Goal: Task Accomplishment & Management: Manage account settings

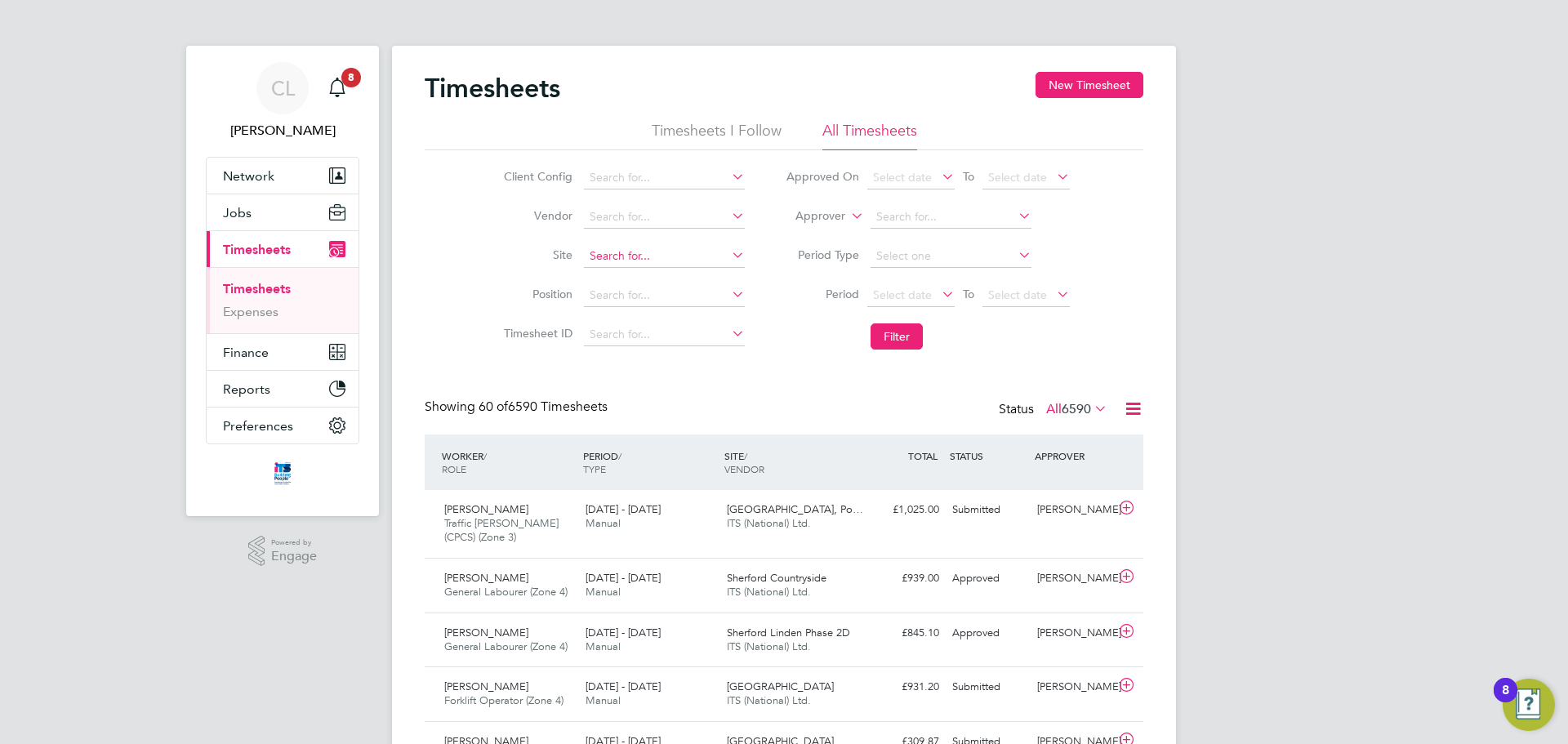
click at [612, 257] on input at bounding box center [664, 257] width 161 height 23
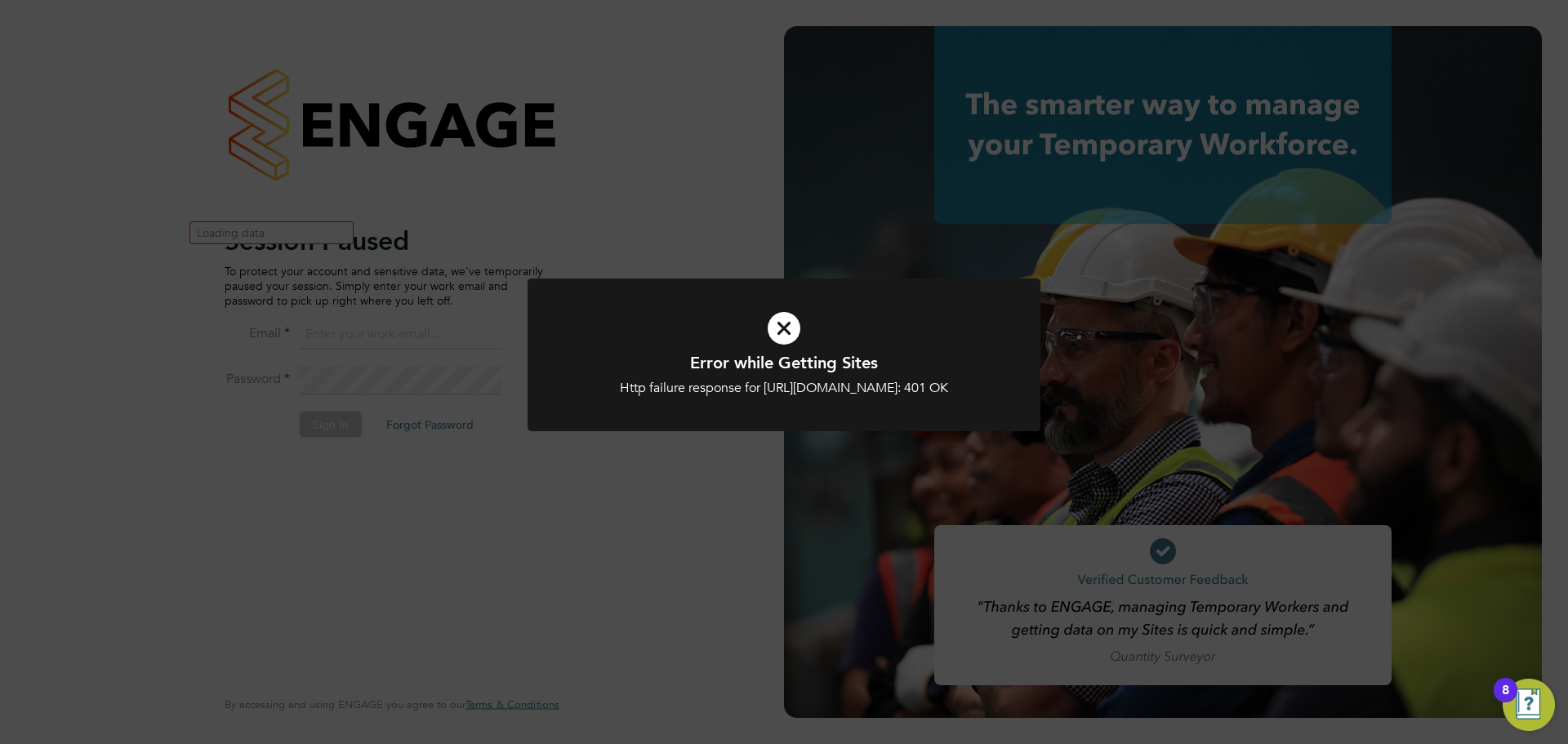
click at [635, 285] on div at bounding box center [784, 354] width 513 height 153
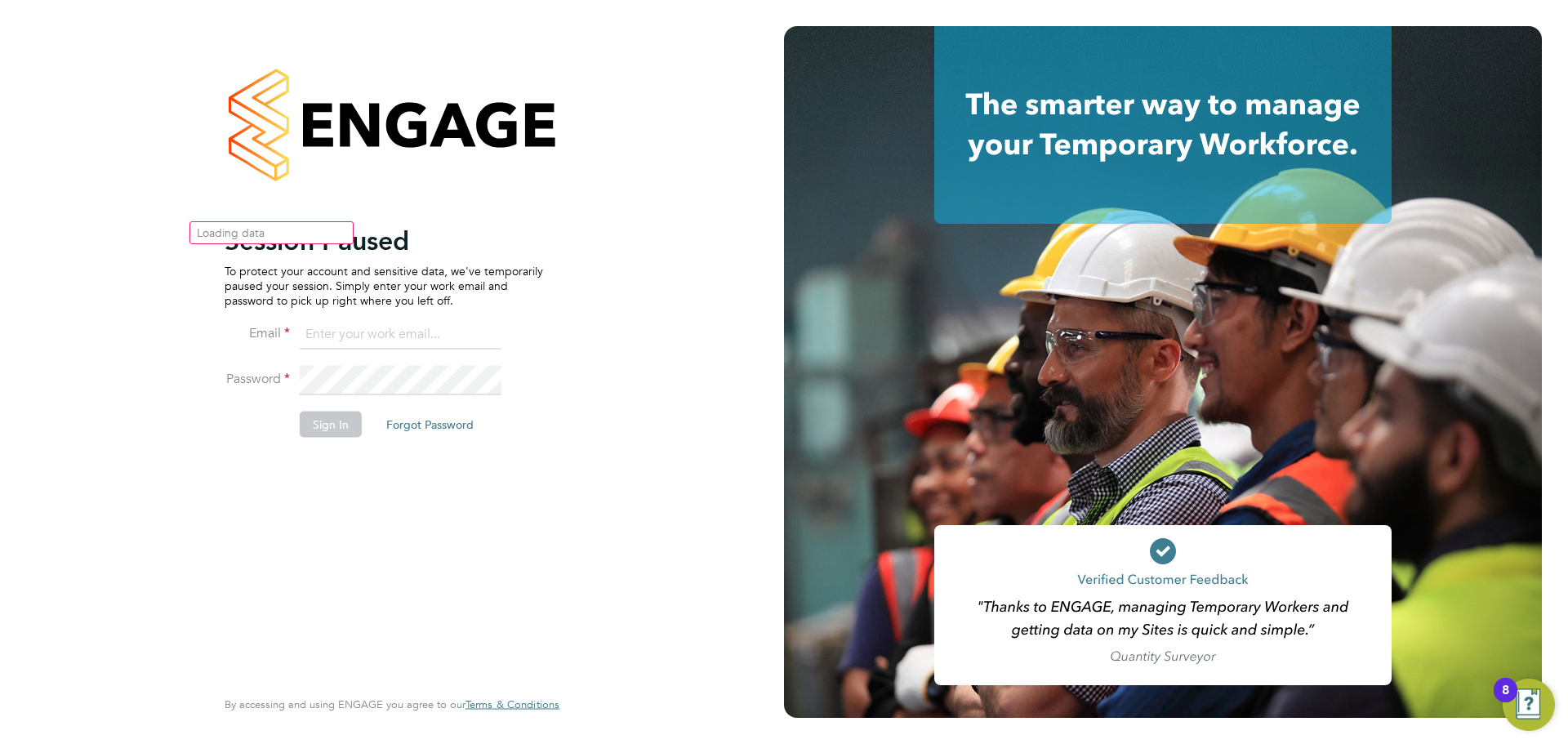
click at [399, 346] on input at bounding box center [401, 335] width 202 height 29
type input "[EMAIL_ADDRESS][DOMAIN_NAME]"
click at [346, 420] on button "Sign In" at bounding box center [331, 423] width 62 height 26
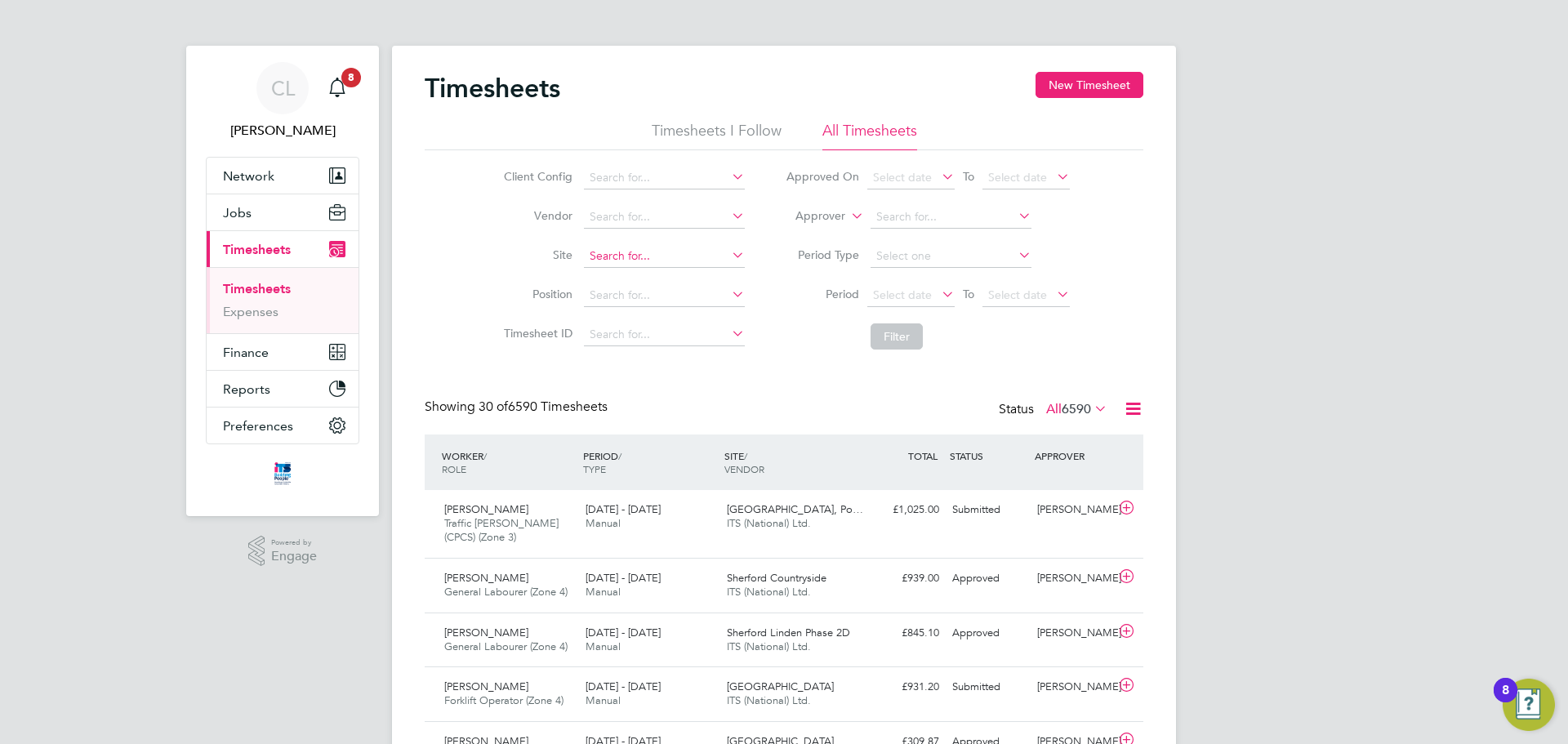
click at [658, 245] on input at bounding box center [664, 257] width 161 height 23
type input "Orbiston Community Hub (20Z021)"
click at [881, 334] on button "Filter" at bounding box center [897, 335] width 53 height 26
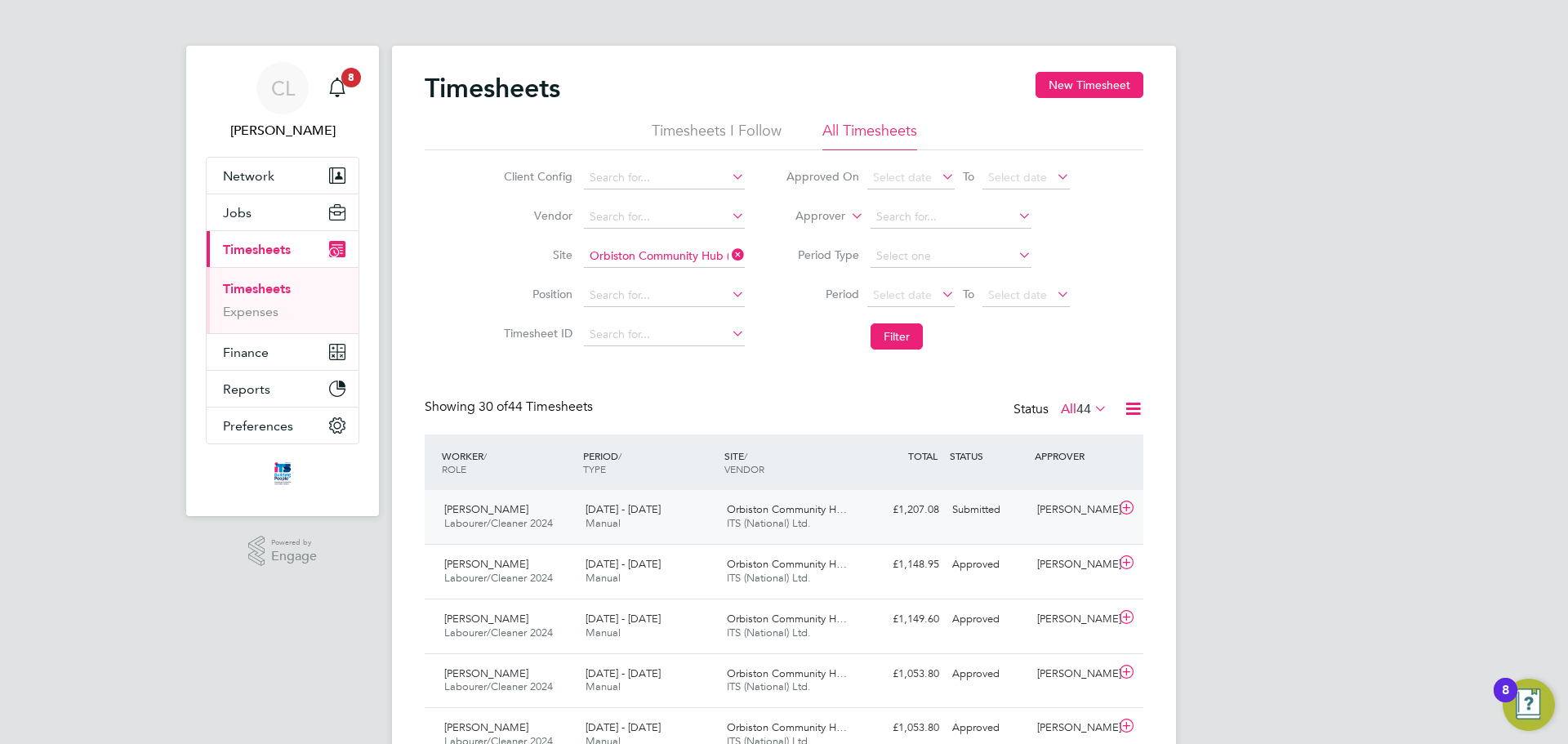
click at [646, 499] on div "20 - 26 Sep 2025 Manual" at bounding box center [650, 517] width 141 height 41
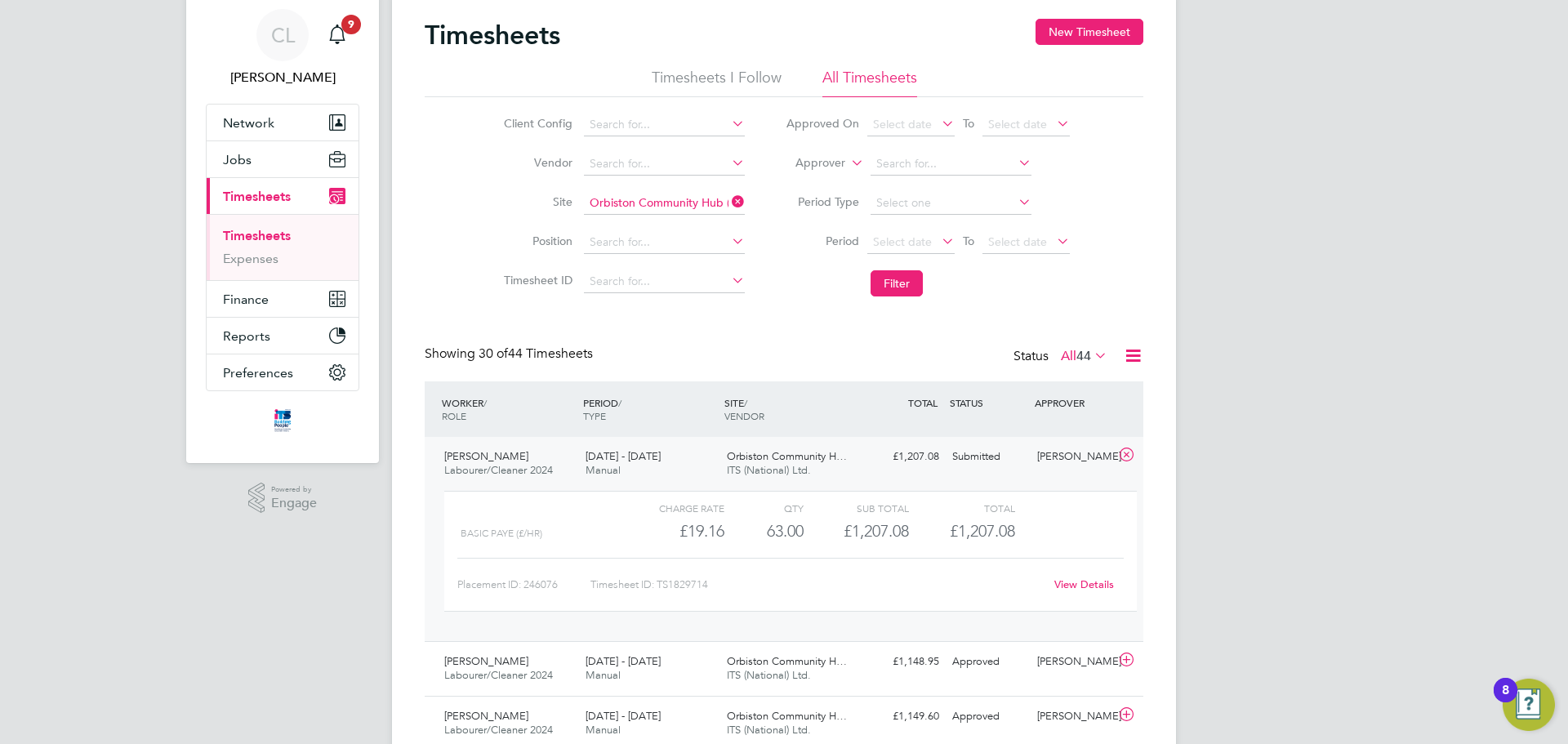
scroll to position [82, 0]
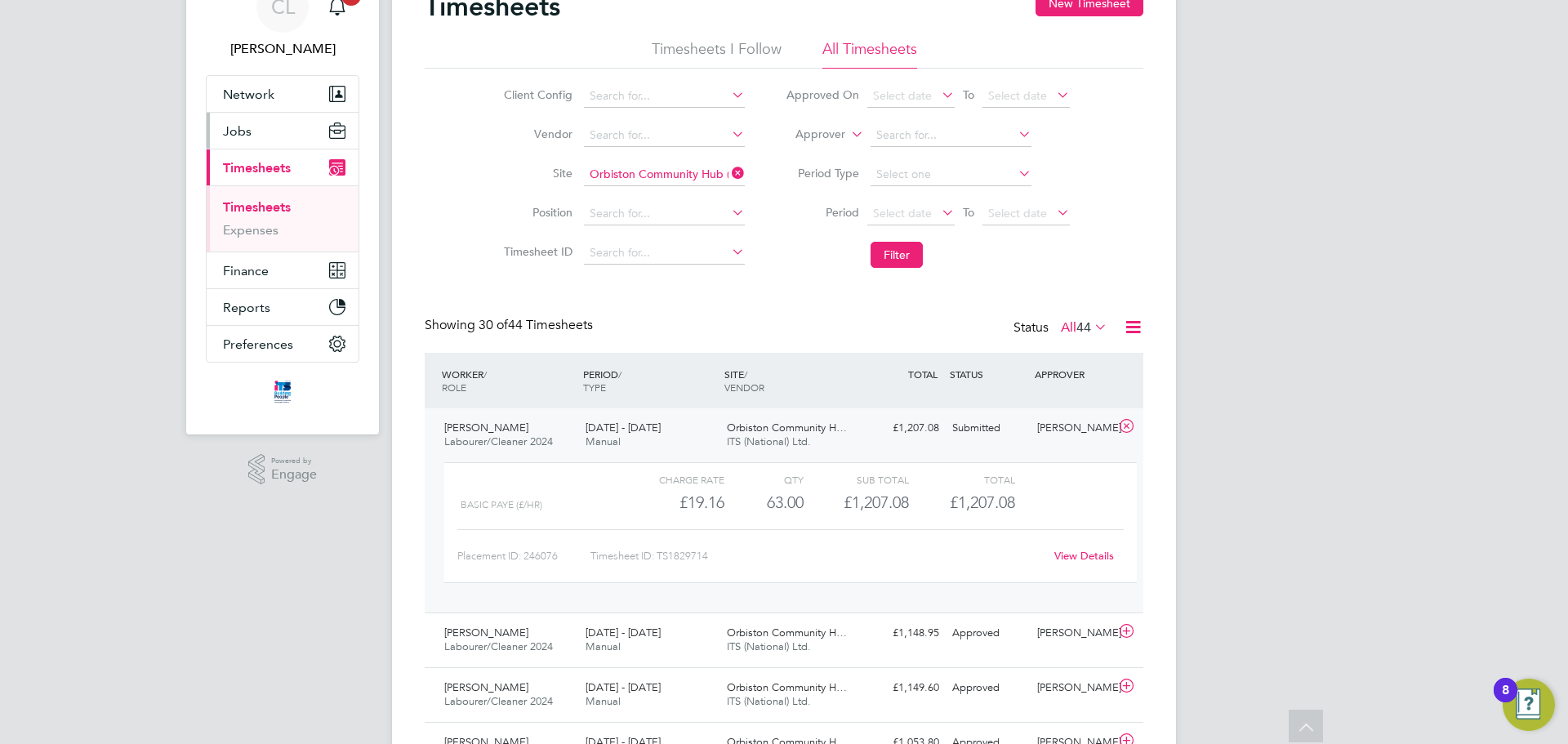
click at [218, 141] on button "Jobs" at bounding box center [283, 130] width 152 height 36
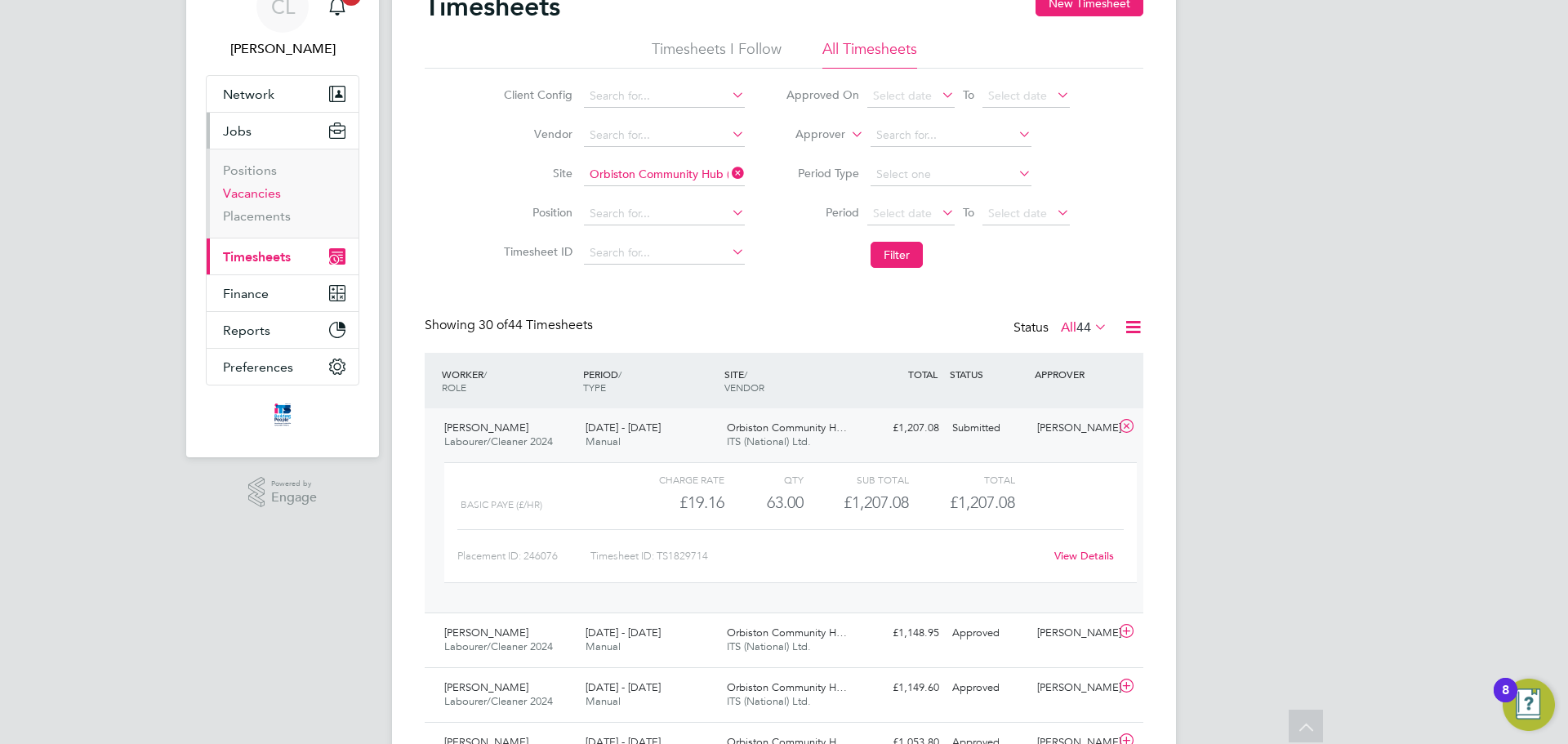
click at [239, 194] on link "Vacancies" at bounding box center [252, 193] width 58 height 15
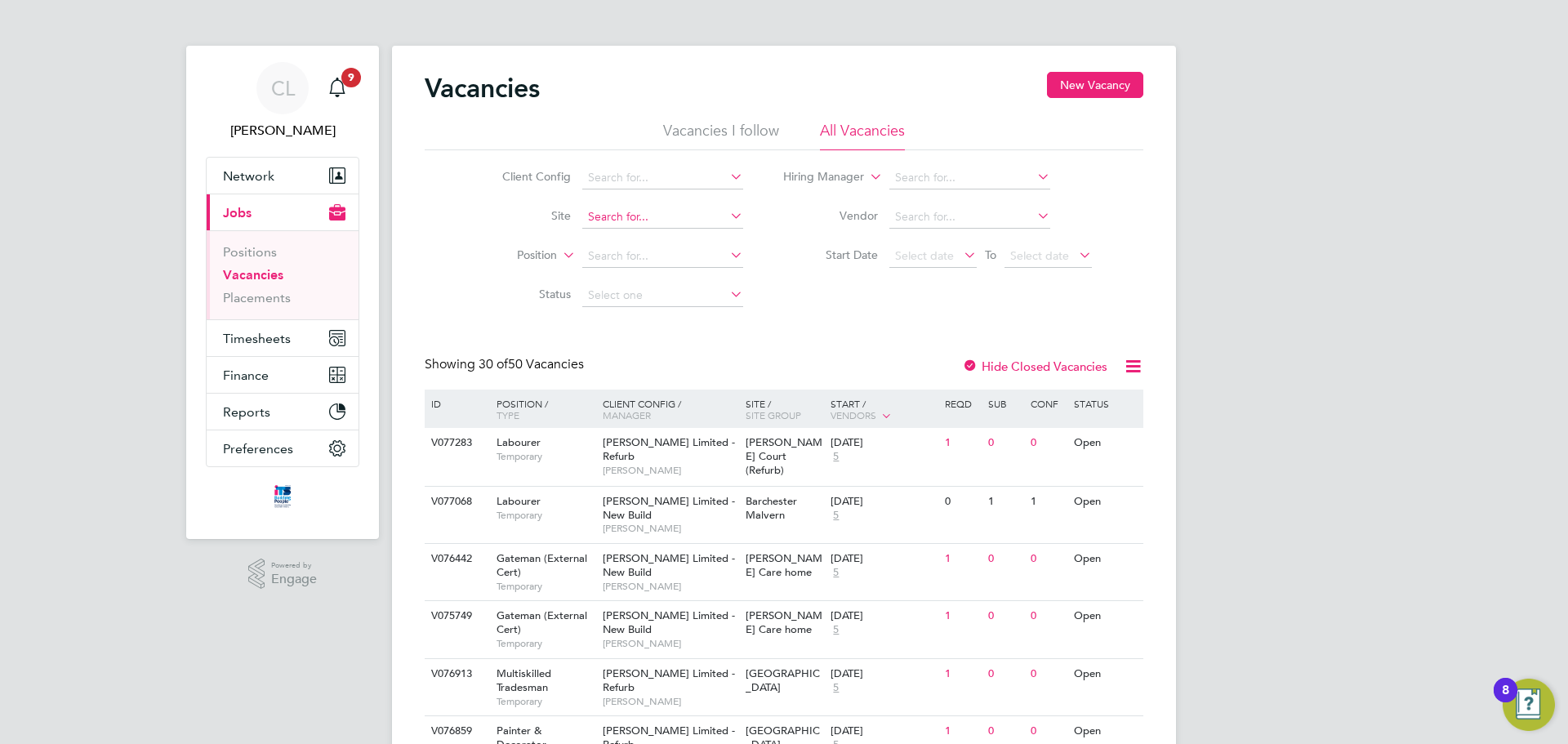
click at [664, 218] on input at bounding box center [662, 218] width 161 height 23
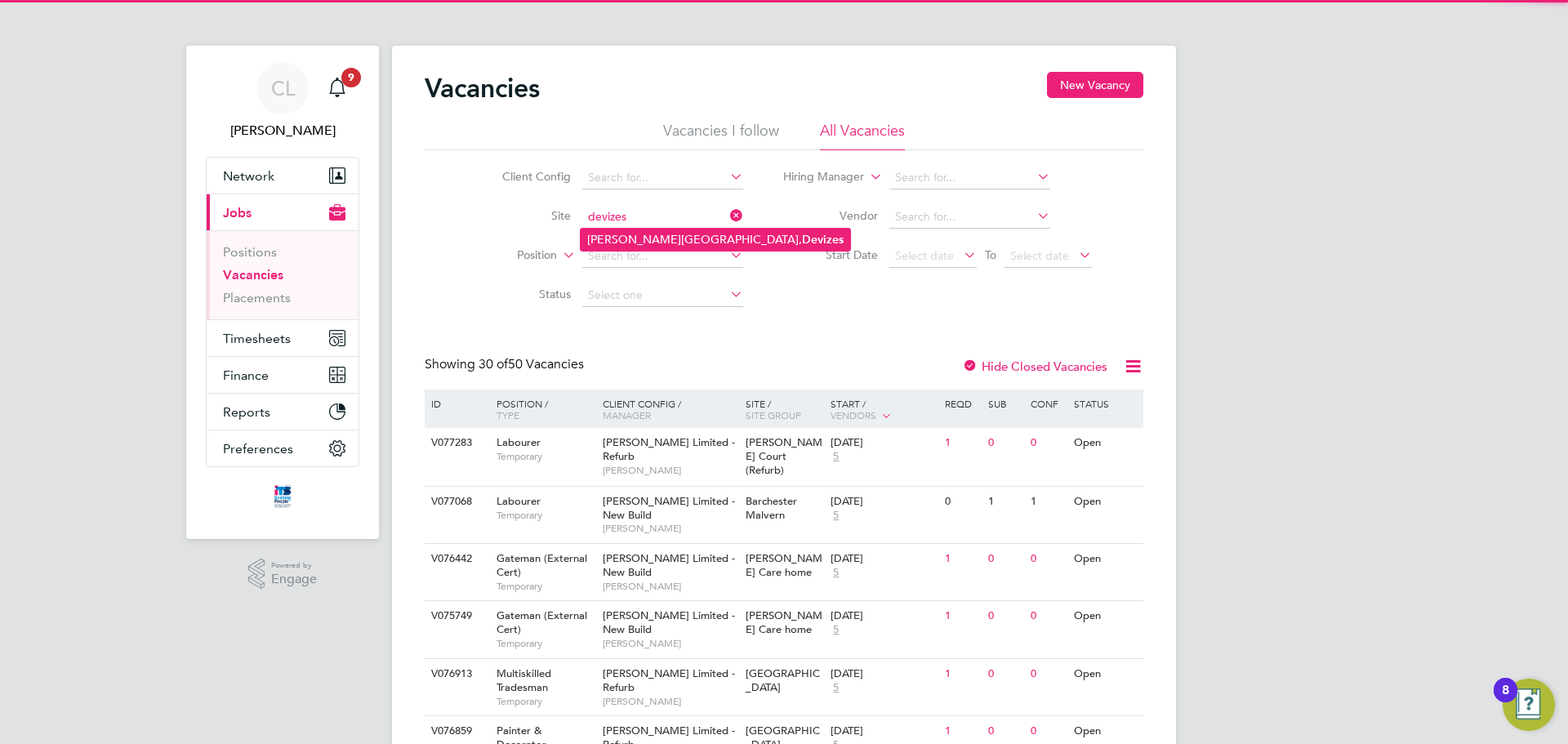
click at [802, 243] on b "Devizes" at bounding box center [823, 240] width 42 height 14
type input "Marshall Road, Devizes"
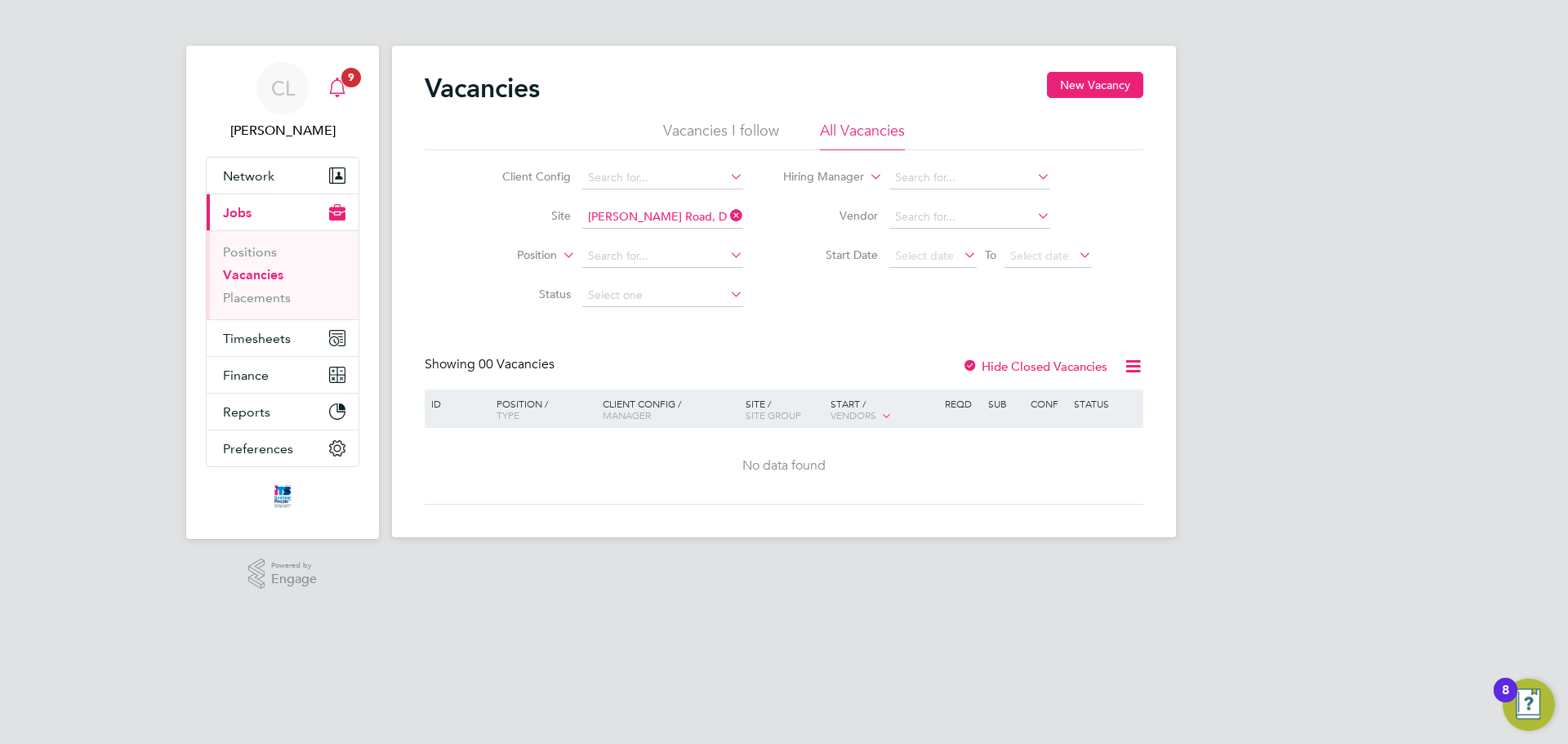
click at [328, 88] on icon "Main navigation" at bounding box center [337, 87] width 20 height 20
